Goal: Task Accomplishment & Management: Use online tool/utility

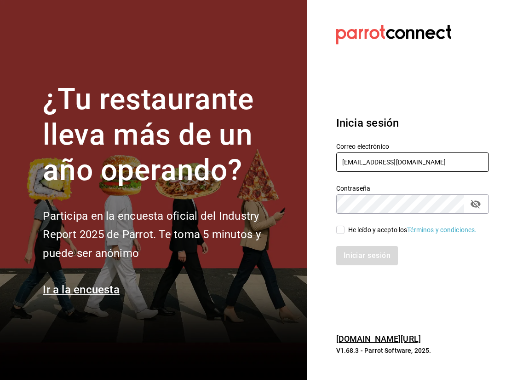
click at [359, 161] on input "pr@peace.com" at bounding box center [412, 161] width 153 height 19
type input "gm@peace.com"
click at [341, 230] on input "He leído y acepto los Términos y condiciones." at bounding box center [340, 230] width 8 height 8
checkbox input "true"
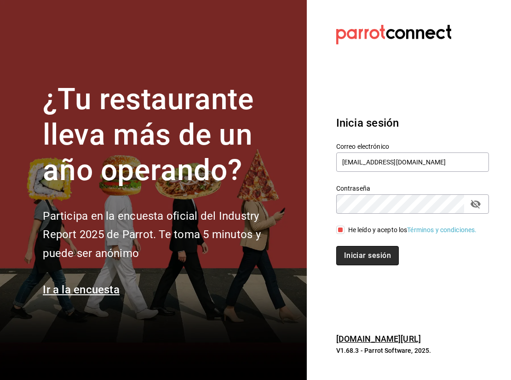
click at [377, 250] on button "Iniciar sesión" at bounding box center [367, 255] width 63 height 19
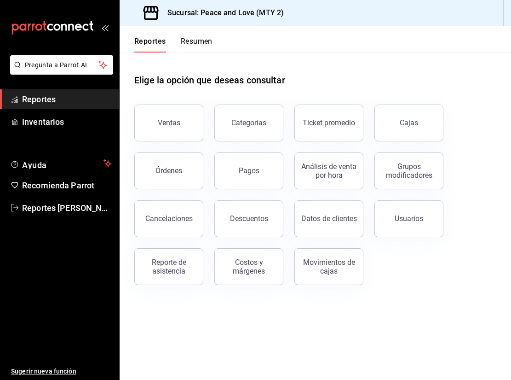
click at [169, 257] on button "Reporte de asistencia" at bounding box center [168, 266] width 69 height 37
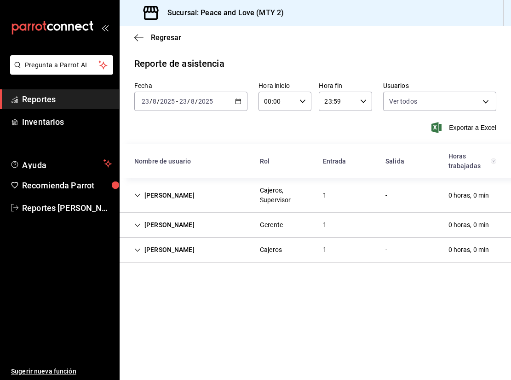
click at [134, 195] on icon "Cell" at bounding box center [137, 195] width 6 height 6
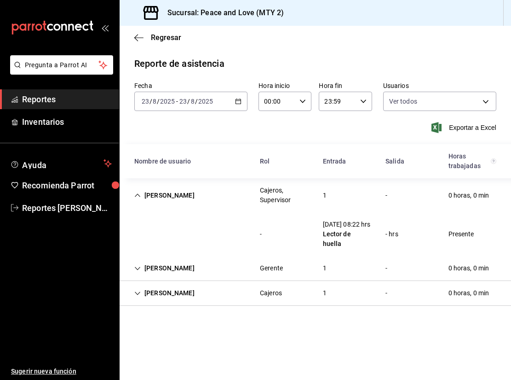
click at [134, 195] on icon "Cell" at bounding box center [137, 195] width 6 height 6
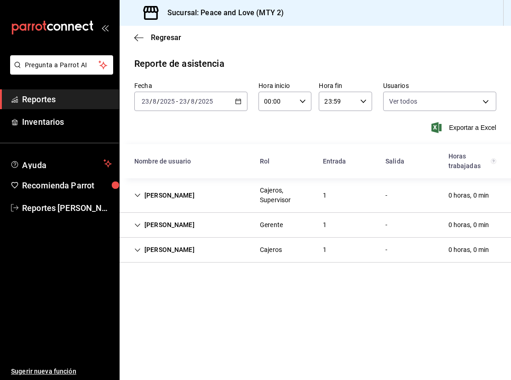
click at [136, 222] on icon "Cell" at bounding box center [137, 225] width 6 height 6
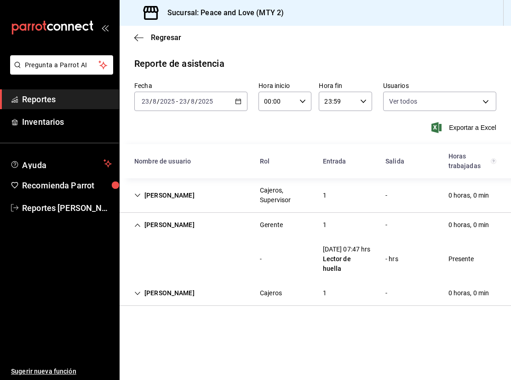
click at [136, 222] on icon "Cell" at bounding box center [137, 225] width 6 height 6
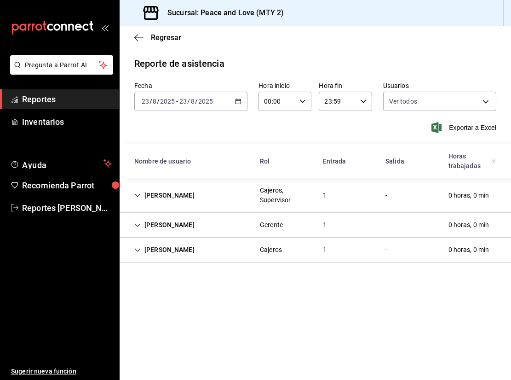
click at [139, 252] on icon "Cell" at bounding box center [137, 250] width 6 height 6
click at [165, 101] on input "2025" at bounding box center [168, 101] width 16 height 7
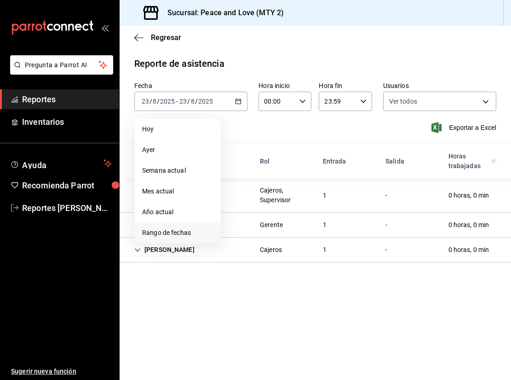
click at [161, 229] on span "Rango de fechas" at bounding box center [177, 233] width 71 height 10
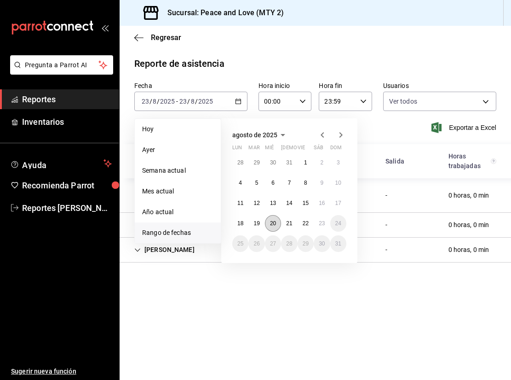
click at [273, 223] on abbr "20" at bounding box center [273, 223] width 6 height 6
click at [319, 220] on abbr "23" at bounding box center [322, 223] width 6 height 6
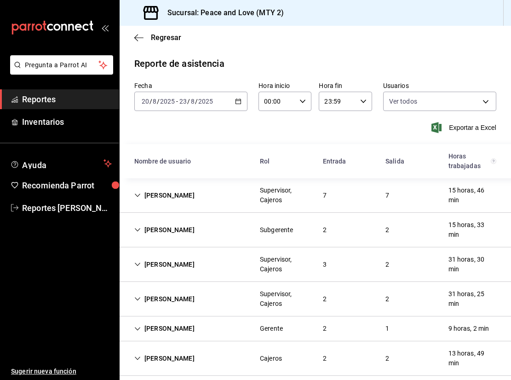
click at [137, 191] on div "[PERSON_NAME]" at bounding box center [164, 195] width 75 height 17
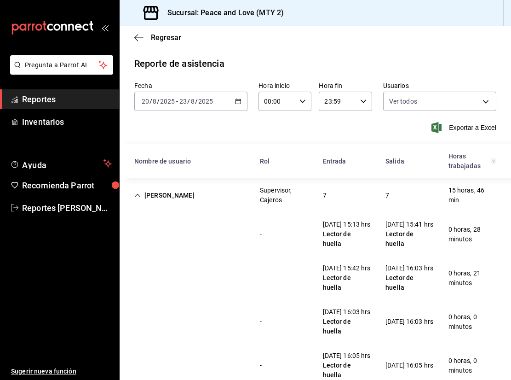
click at [137, 191] on div "[PERSON_NAME]" at bounding box center [164, 195] width 75 height 17
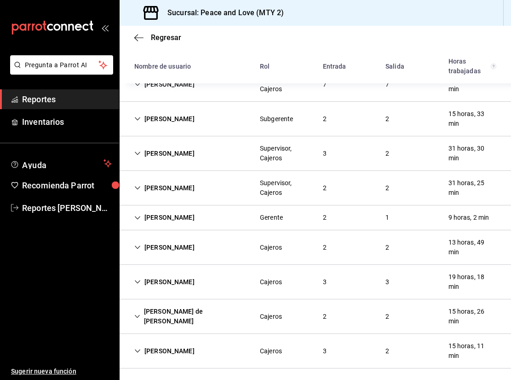
scroll to position [114, 0]
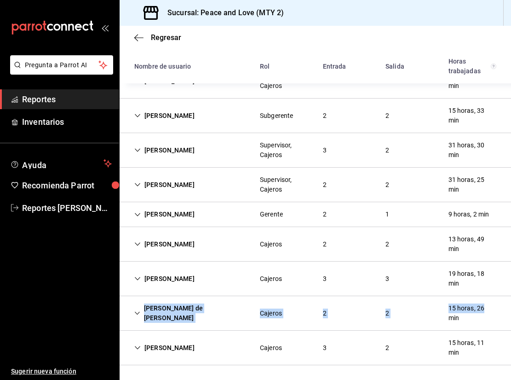
drag, startPoint x: 502, startPoint y: 293, endPoint x: 504, endPoint y: 310, distance: 17.6
click at [504, 310] on div "[PERSON_NAME] Supervisor, Cajeros 7 7 15 horas, 46 min - [DATE] 15:13 hrs Lecto…" at bounding box center [316, 214] width 392 height 301
click at [499, 310] on div "[PERSON_NAME] de [PERSON_NAME] 2 2 15 horas, 26 min" at bounding box center [316, 313] width 392 height 35
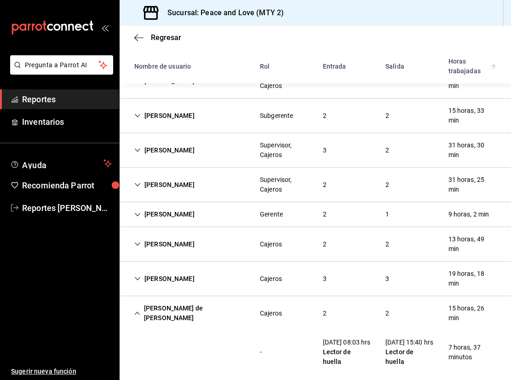
click at [134, 278] on icon "Cell" at bounding box center [137, 278] width 6 height 6
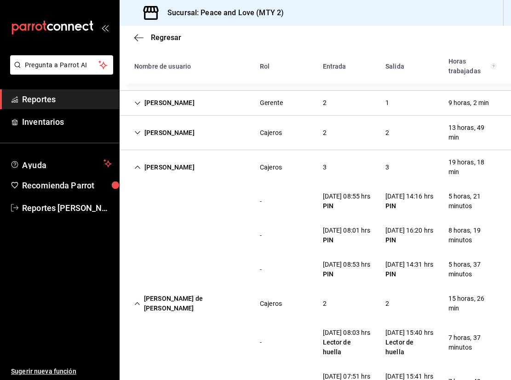
scroll to position [228, 0]
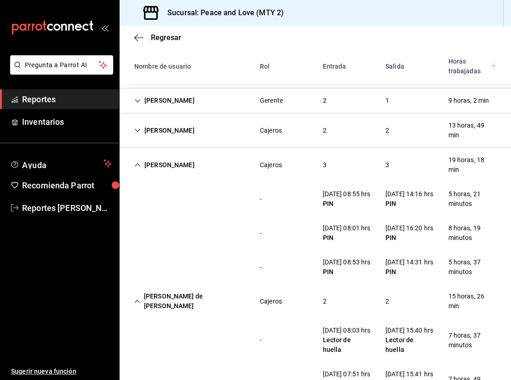
click at [138, 162] on icon "Cell" at bounding box center [137, 165] width 6 height 6
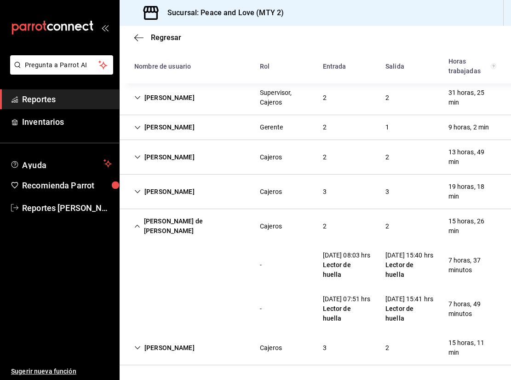
scroll to position [220, 0]
click at [135, 223] on icon "Cell" at bounding box center [137, 226] width 6 height 6
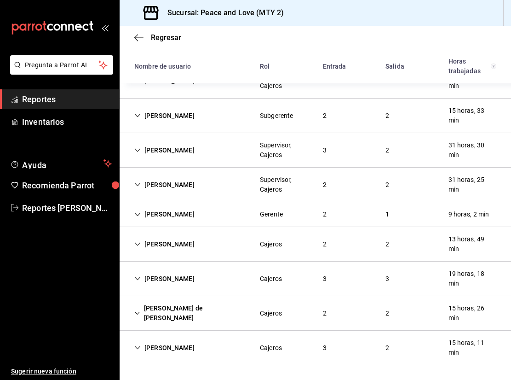
click at [139, 344] on icon "Cell" at bounding box center [137, 347] width 6 height 6
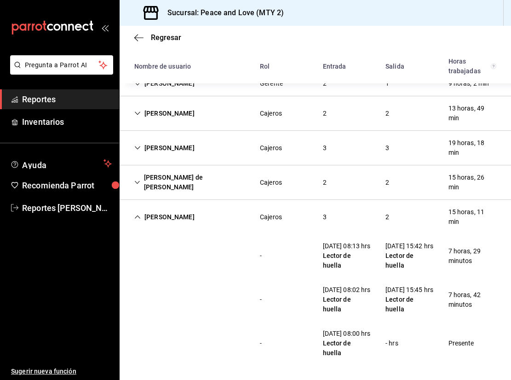
scroll to position [274, 0]
drag, startPoint x: 136, startPoint y: 186, endPoint x: 159, endPoint y: 181, distance: 23.2
click at [137, 214] on icon "Cell" at bounding box center [137, 217] width 6 height 6
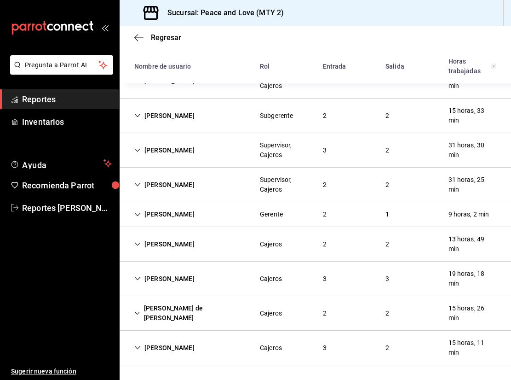
scroll to position [114, 0]
click at [137, 214] on icon "Cell" at bounding box center [137, 214] width 6 height 6
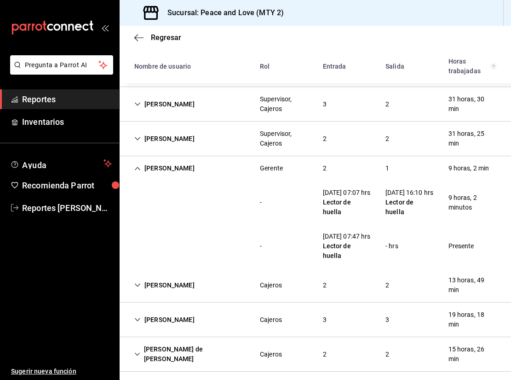
scroll to position [158, 0]
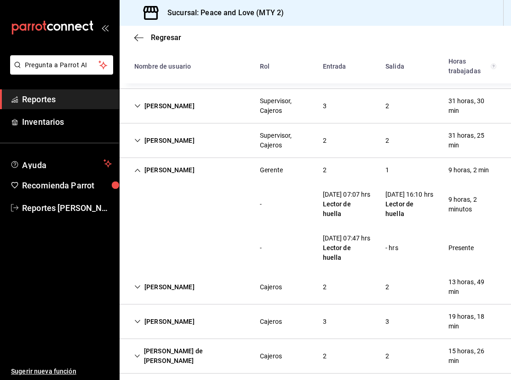
click at [139, 174] on div "[PERSON_NAME]" at bounding box center [164, 170] width 75 height 17
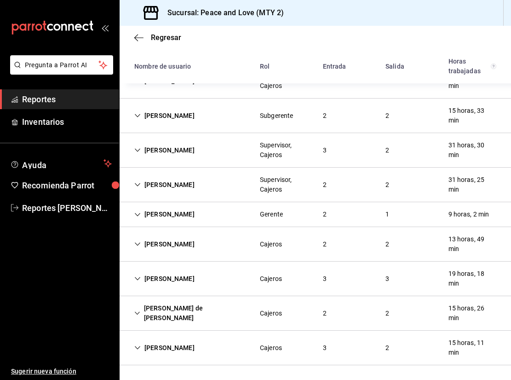
scroll to position [114, 0]
click at [136, 183] on icon "Cell" at bounding box center [137, 184] width 6 height 6
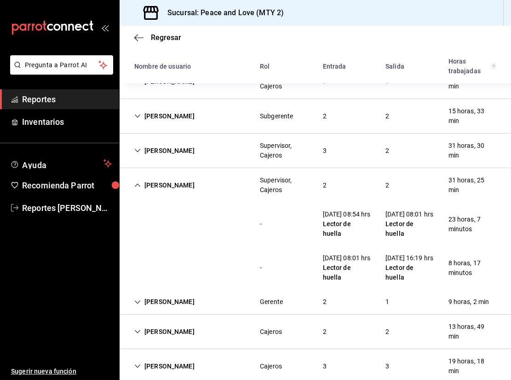
scroll to position [158, 0]
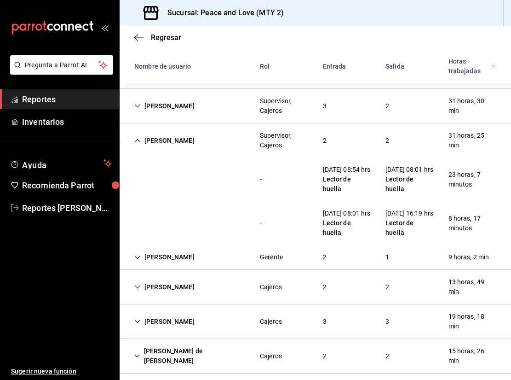
click at [136, 137] on div "[PERSON_NAME]" at bounding box center [164, 140] width 75 height 17
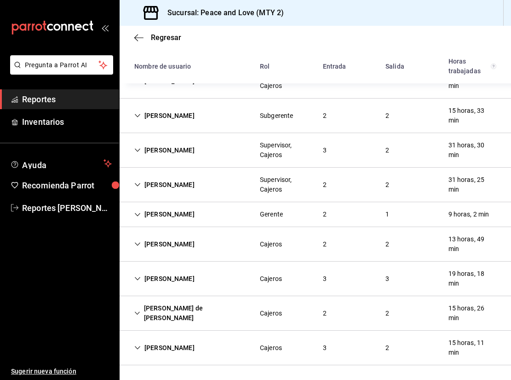
click at [139, 149] on icon "Cell" at bounding box center [138, 150] width 6 height 3
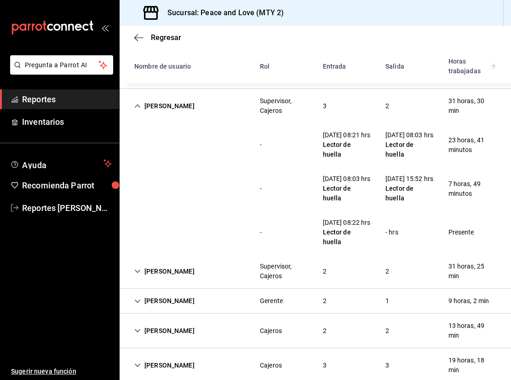
click at [134, 106] on icon "Cell" at bounding box center [137, 106] width 6 height 6
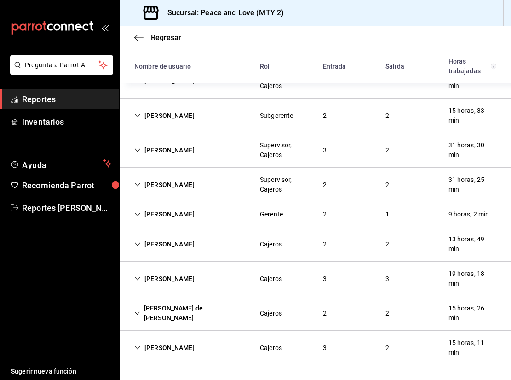
click at [136, 114] on icon "Cell" at bounding box center [137, 115] width 6 height 6
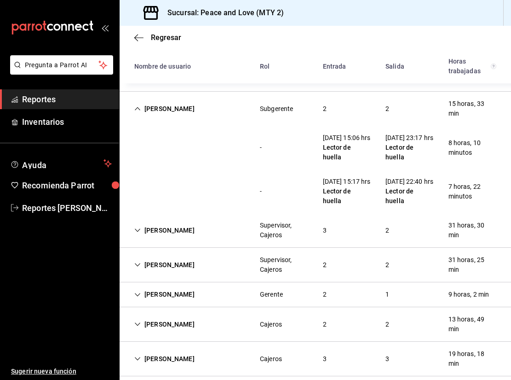
scroll to position [108, 0]
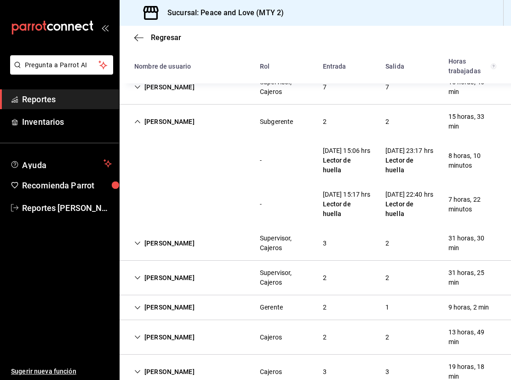
click at [139, 118] on icon "Cell" at bounding box center [137, 121] width 6 height 6
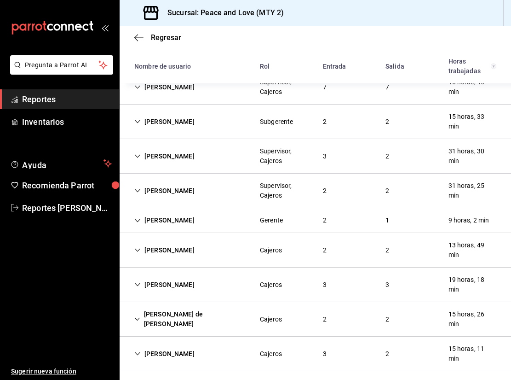
click at [137, 87] on icon "Cell" at bounding box center [137, 87] width 6 height 6
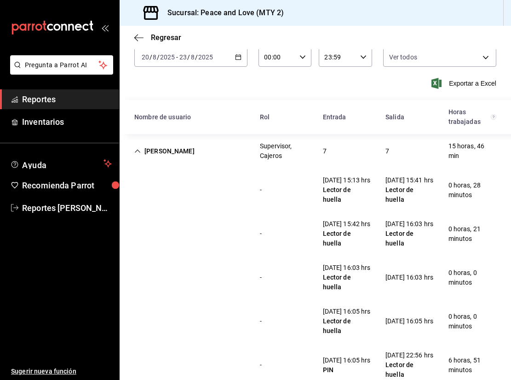
scroll to position [0, 0]
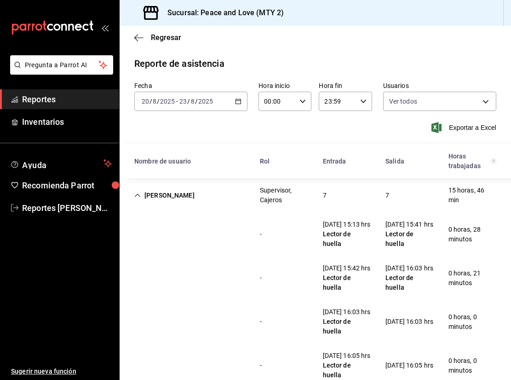
click at [139, 195] on icon "Cell" at bounding box center [137, 195] width 6 height 6
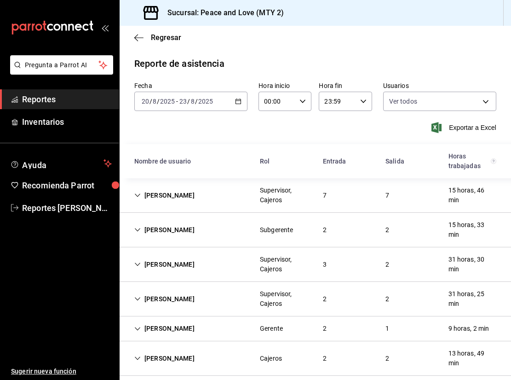
click at [46, 95] on span "Reportes" at bounding box center [67, 99] width 90 height 12
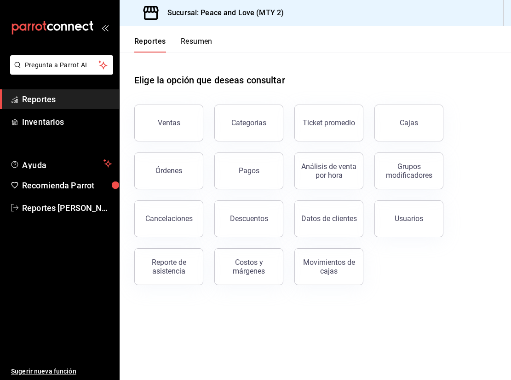
click at [208, 41] on button "Resumen" at bounding box center [197, 45] width 32 height 16
